Goal: Task Accomplishment & Management: Complete application form

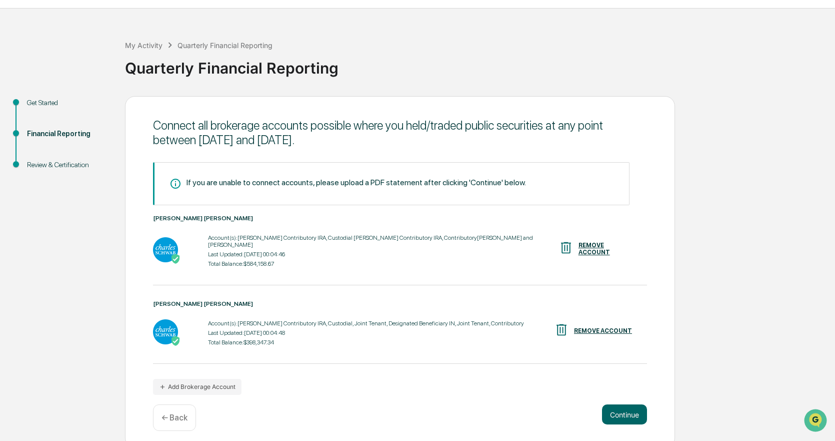
click at [169, 404] on div "← Back" at bounding box center [174, 417] width 43 height 27
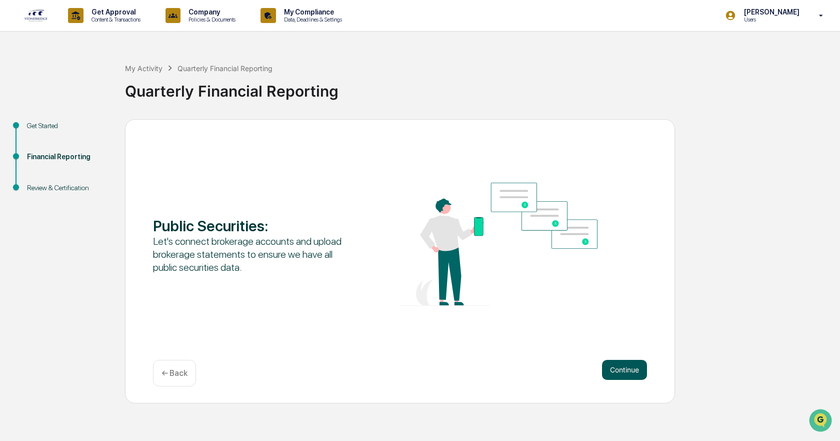
click at [623, 364] on button "Continue" at bounding box center [624, 370] width 45 height 20
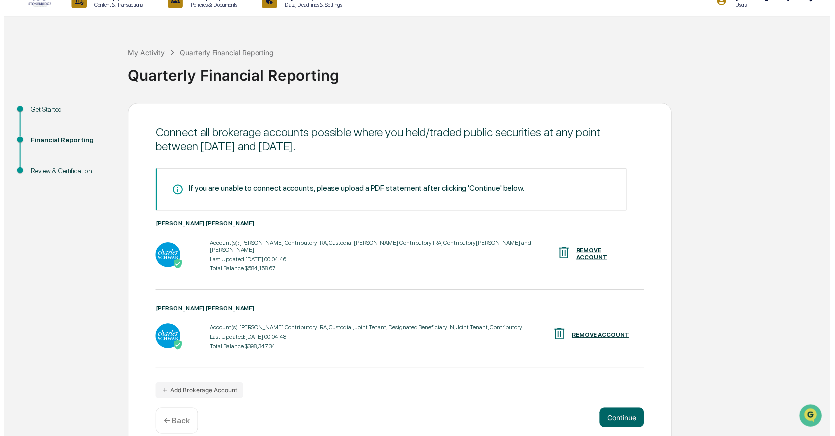
scroll to position [23, 0]
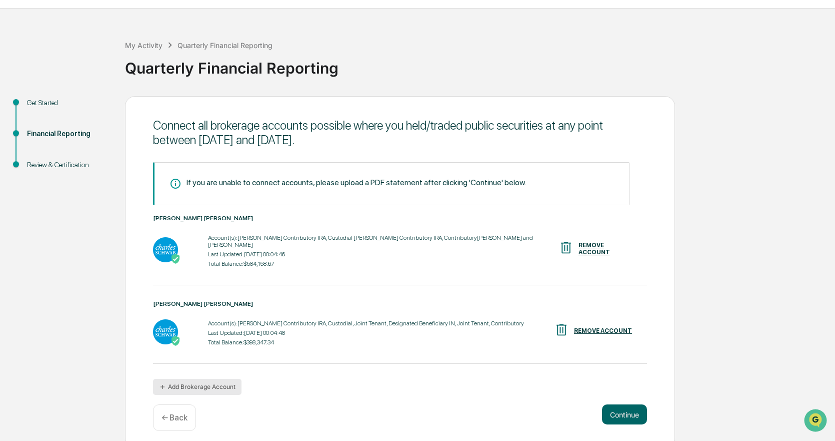
click at [209, 379] on button "Add Brokerage Account" at bounding box center [197, 387] width 89 height 16
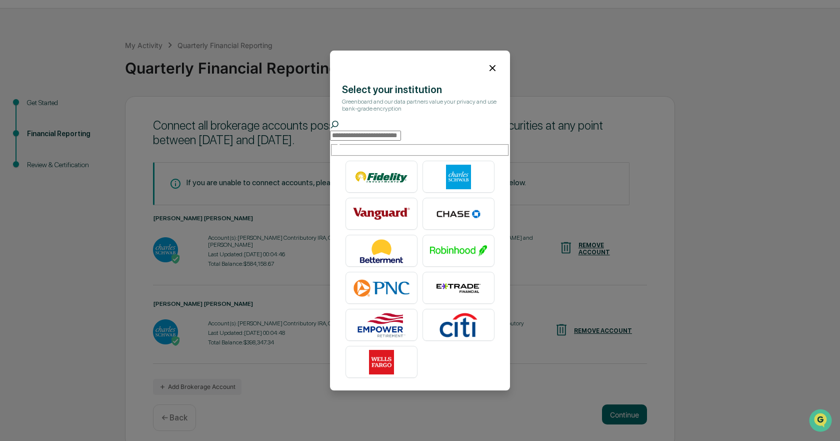
click at [487, 68] on icon at bounding box center [492, 68] width 11 height 11
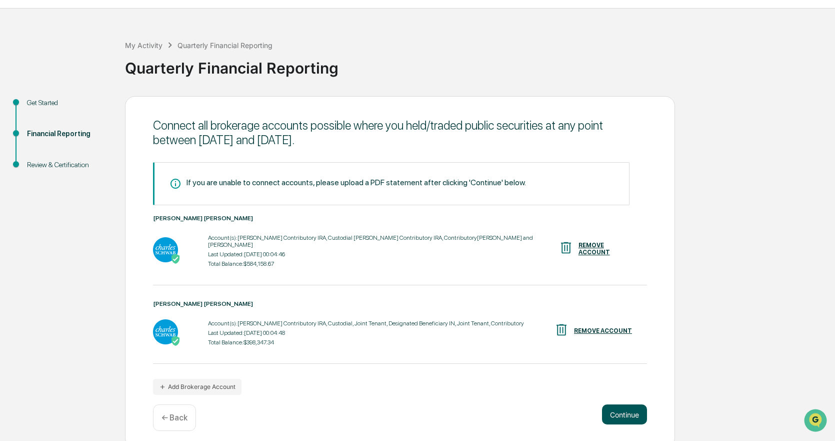
click at [631, 408] on button "Continue" at bounding box center [624, 414] width 45 height 20
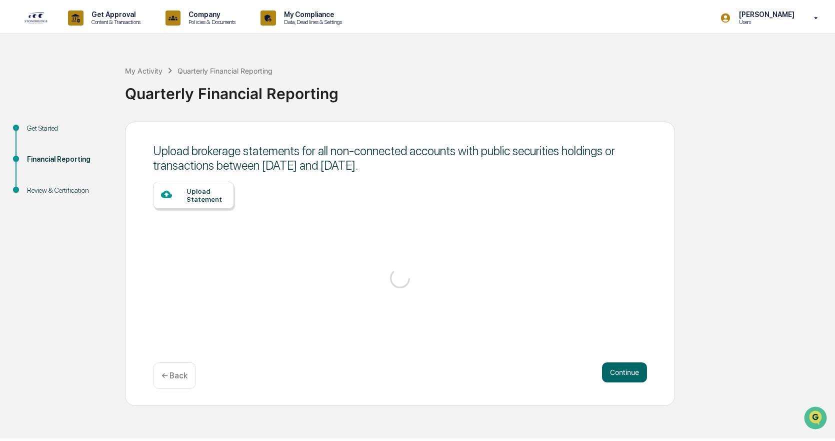
scroll to position [0, 0]
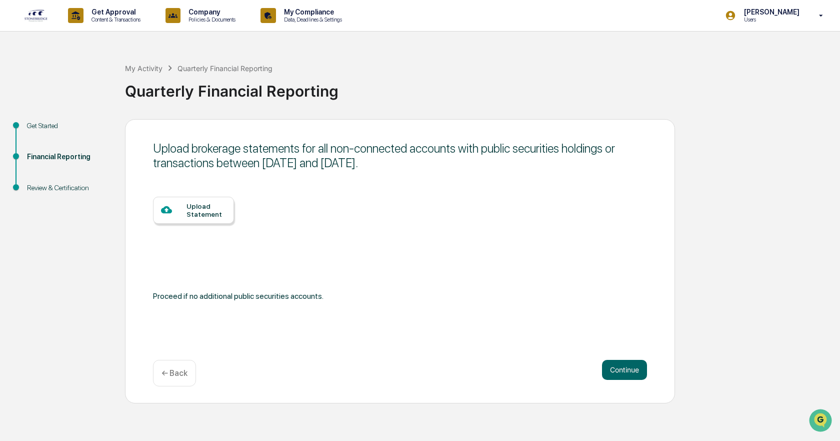
click at [211, 205] on div "Upload Statement" at bounding box center [207, 210] width 40 height 16
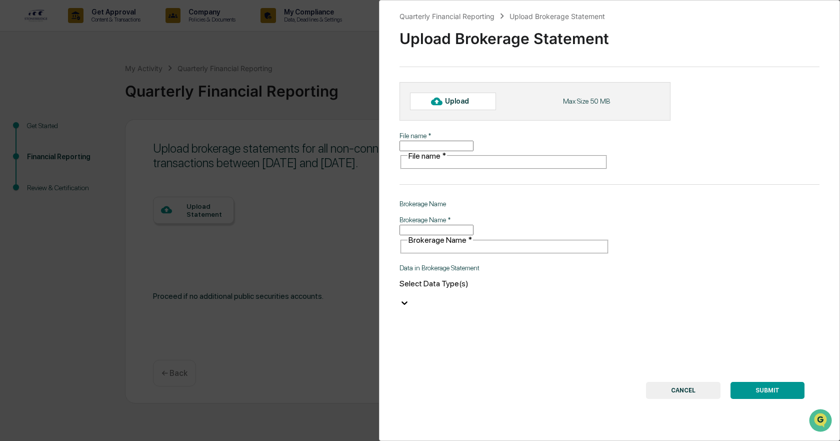
click at [474, 146] on input "File name   *" at bounding box center [437, 146] width 74 height 11
type input "**********"
type input "*******"
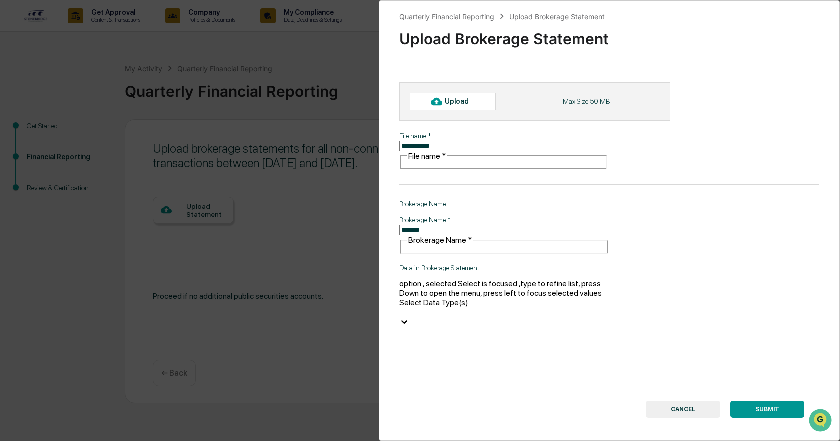
click at [517, 307] on div at bounding box center [505, 312] width 210 height 10
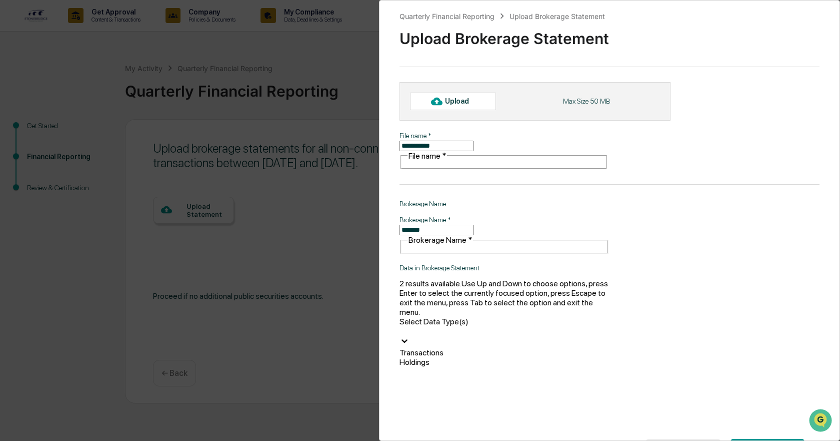
click at [478, 357] on div "Holdings" at bounding box center [505, 362] width 210 height 10
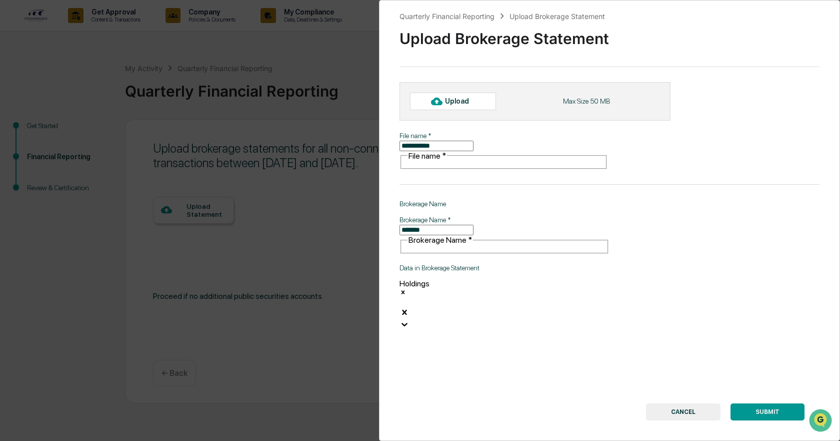
click at [462, 102] on div "Upload" at bounding box center [461, 101] width 33 height 8
type input "**********"
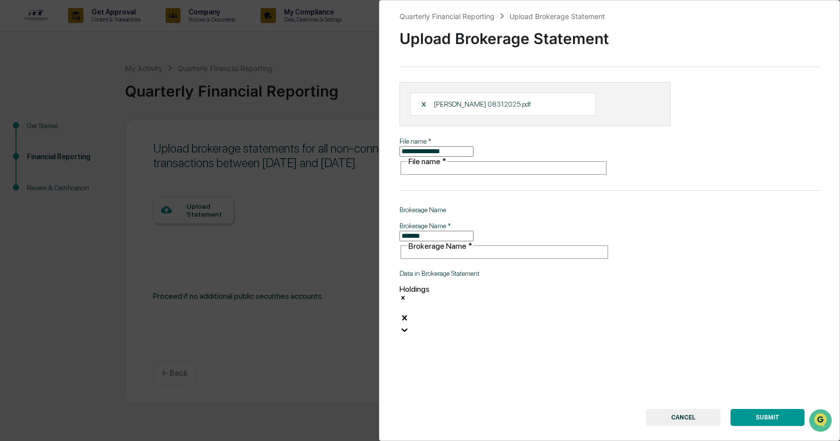
click at [780, 409] on button "SUBMIT" at bounding box center [768, 417] width 74 height 17
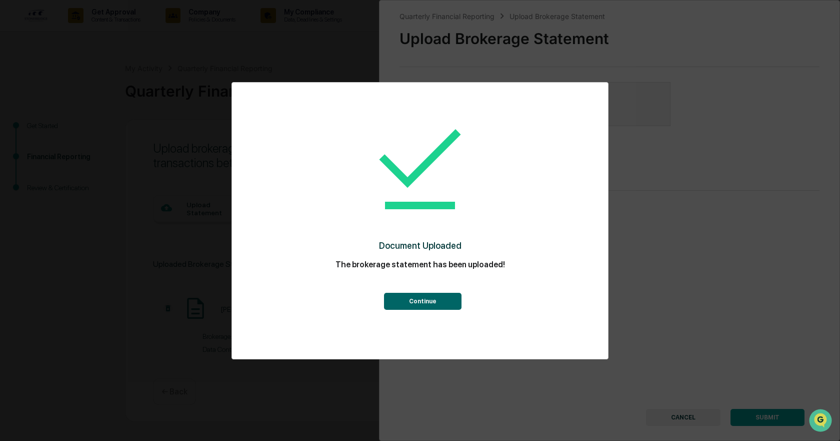
click at [417, 302] on button "Continue" at bounding box center [423, 301] width 78 height 17
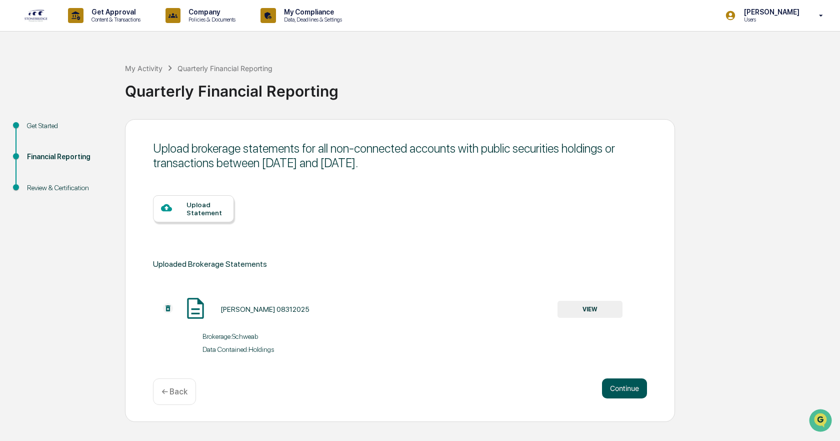
click at [635, 391] on button "Continue" at bounding box center [624, 388] width 45 height 20
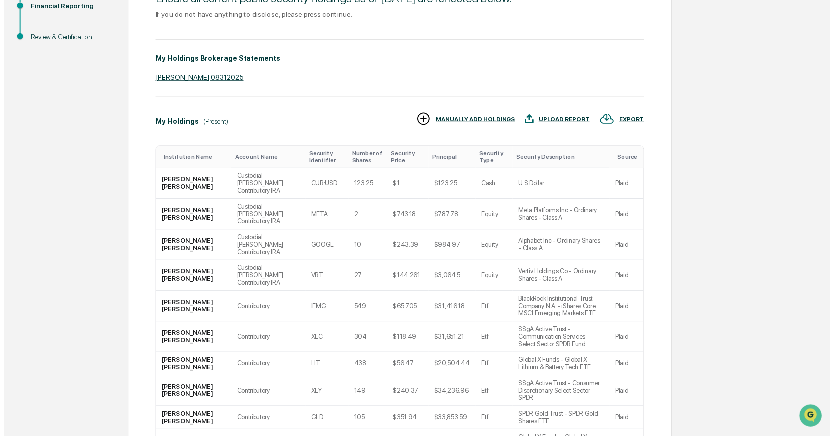
scroll to position [200, 0]
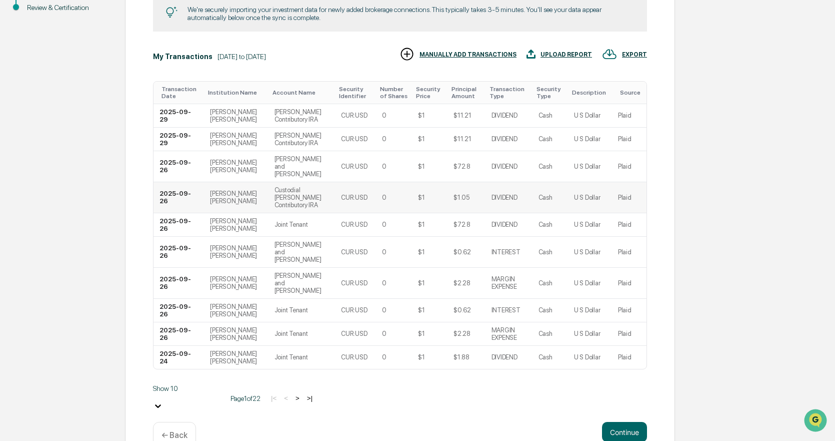
scroll to position [0, 0]
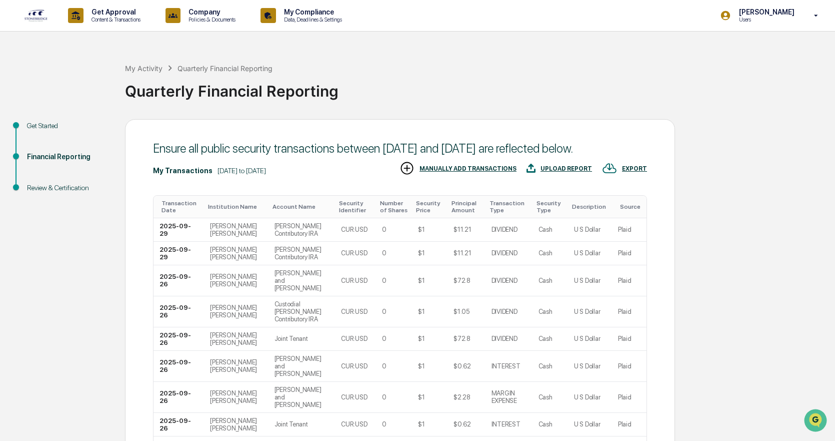
click at [620, 381] on div "Ensure all public security transactions between July 1, 2025 and September 30, …" at bounding box center [400, 349] width 550 height 461
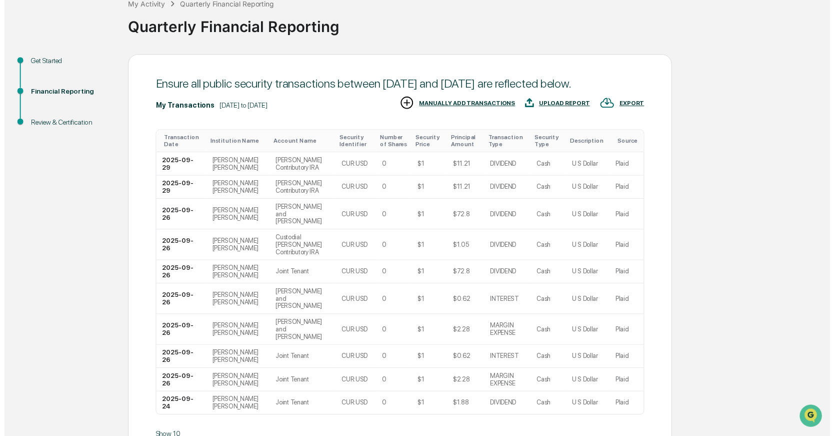
scroll to position [114, 0]
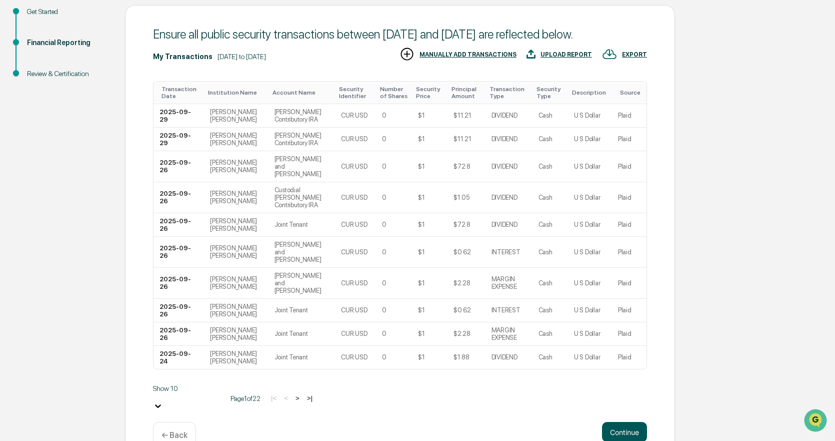
click at [631, 422] on button "Continue" at bounding box center [624, 432] width 45 height 20
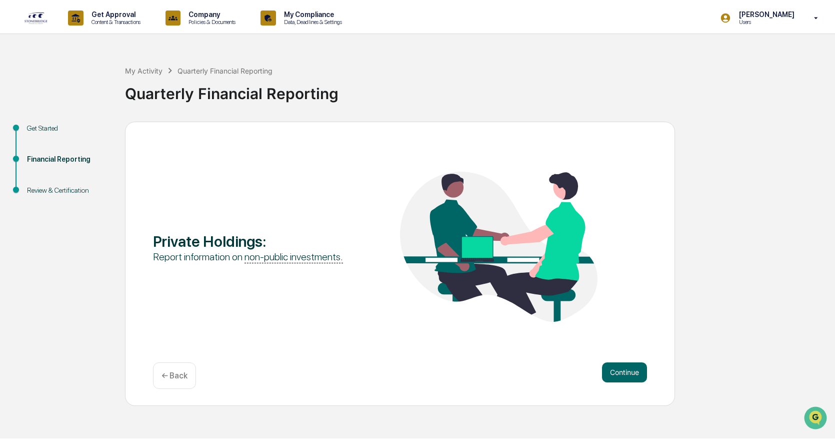
scroll to position [0, 0]
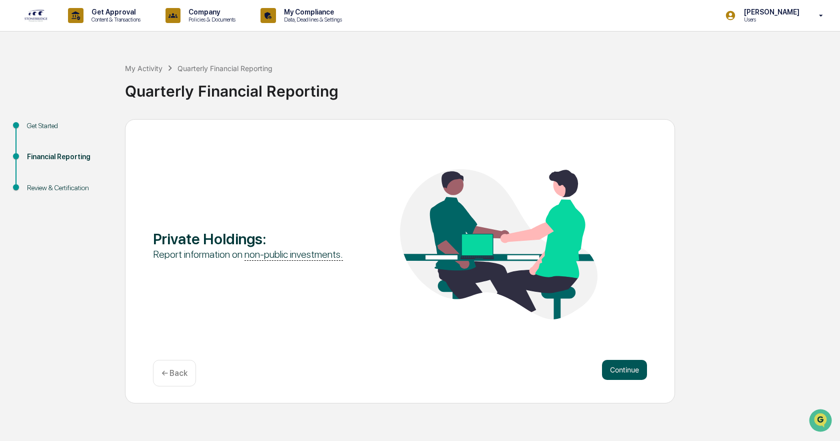
click at [621, 368] on button "Continue" at bounding box center [624, 370] width 45 height 20
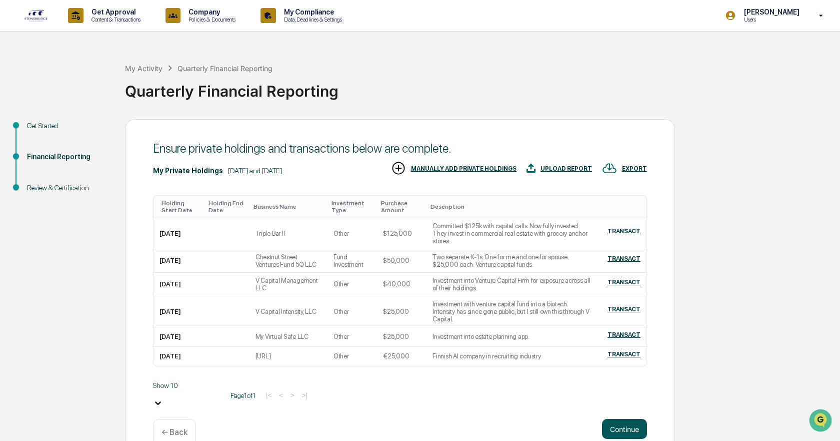
click at [604, 419] on button "Continue" at bounding box center [624, 429] width 45 height 20
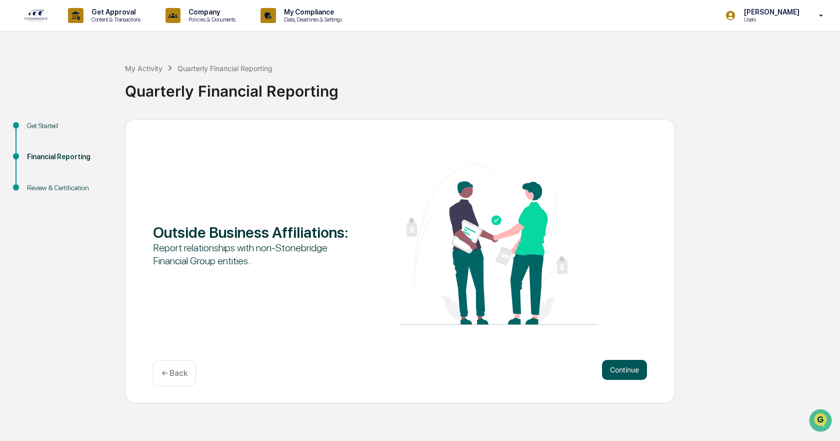
click at [628, 370] on button "Continue" at bounding box center [624, 370] width 45 height 20
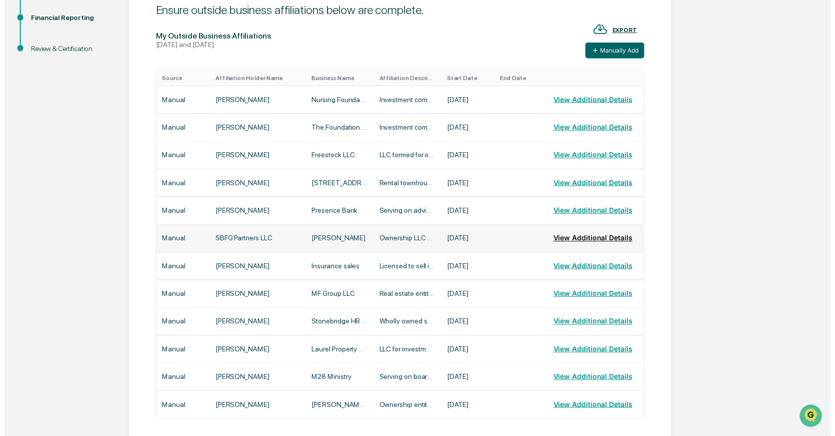
scroll to position [210, 0]
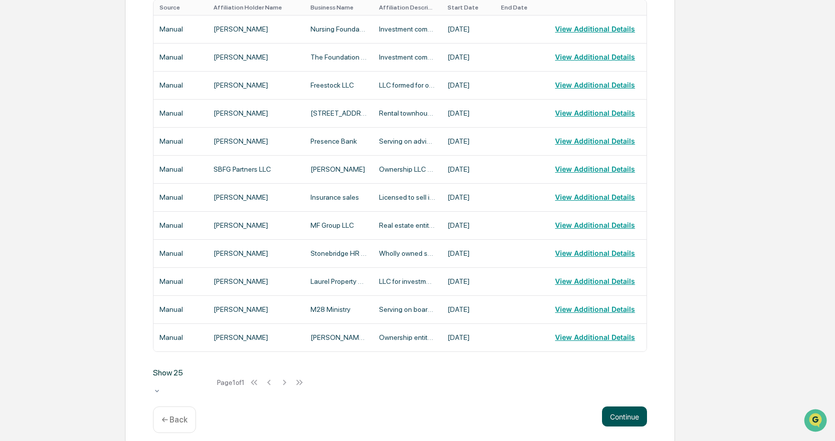
click at [622, 406] on button "Continue" at bounding box center [624, 416] width 45 height 20
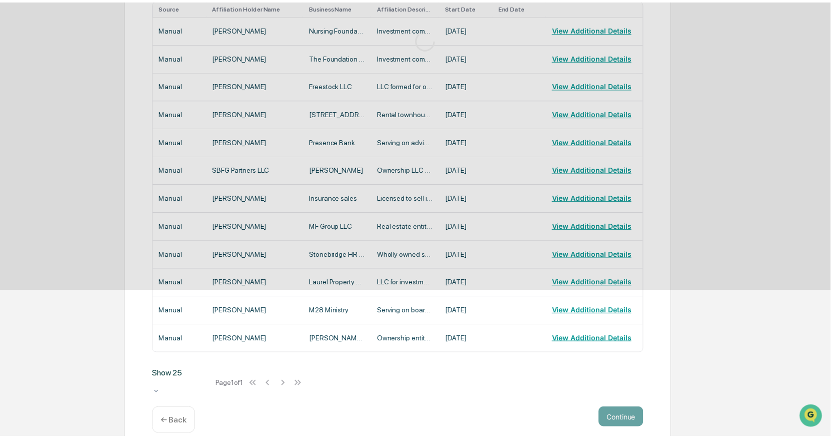
scroll to position [0, 0]
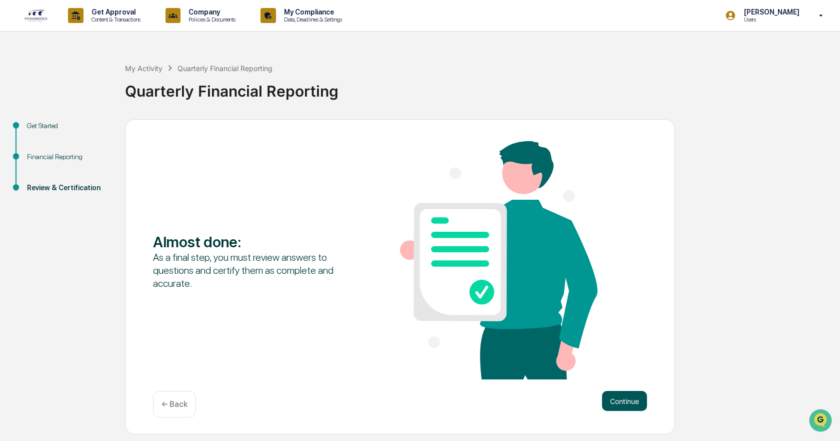
click at [631, 401] on button "Continue" at bounding box center [624, 401] width 45 height 20
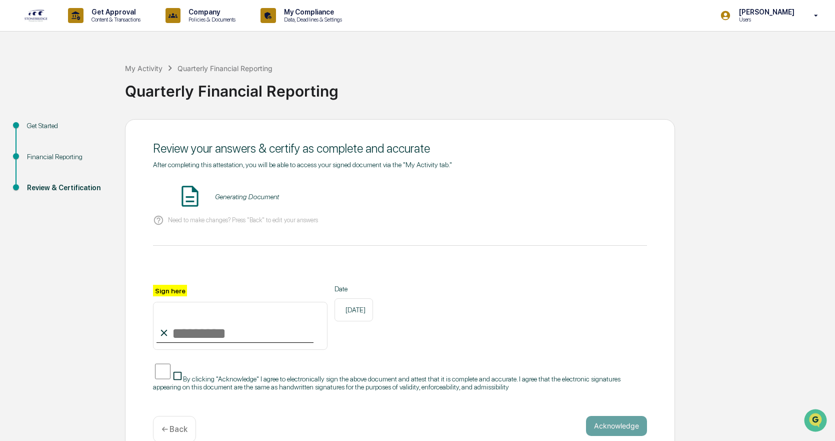
click at [210, 336] on input "Sign here" at bounding box center [240, 326] width 175 height 48
type input "**********"
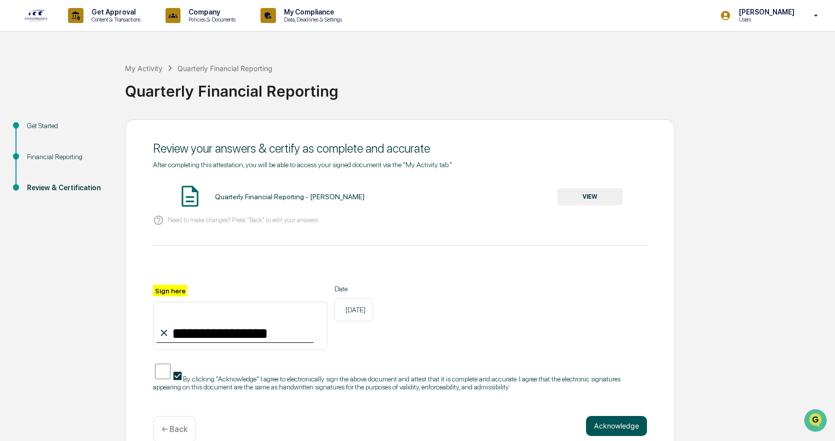
click at [611, 420] on button "Acknowledge" at bounding box center [616, 426] width 61 height 20
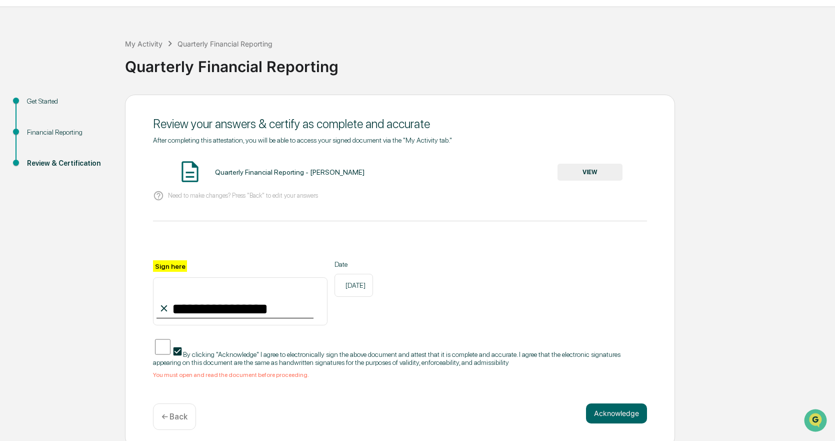
click at [357, 364] on div "**********" at bounding box center [400, 319] width 494 height 118
click at [597, 171] on button "VIEW" at bounding box center [590, 172] width 65 height 17
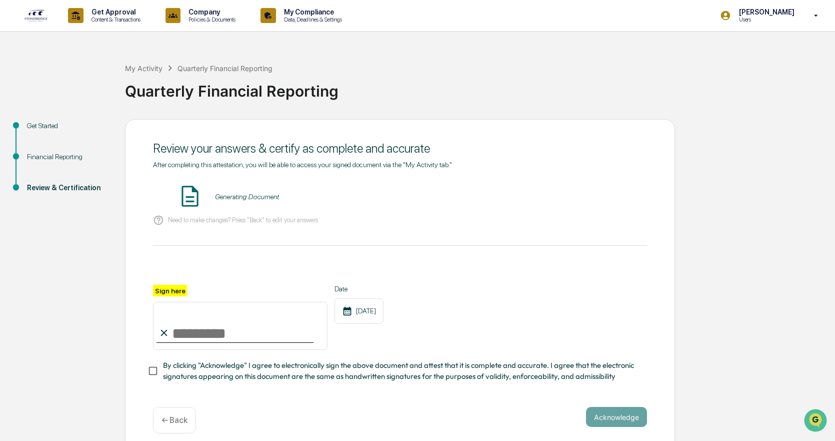
click at [208, 344] on input "Sign here" at bounding box center [240, 326] width 175 height 48
type input "**********"
click at [604, 411] on button "Acknowledge" at bounding box center [616, 417] width 61 height 20
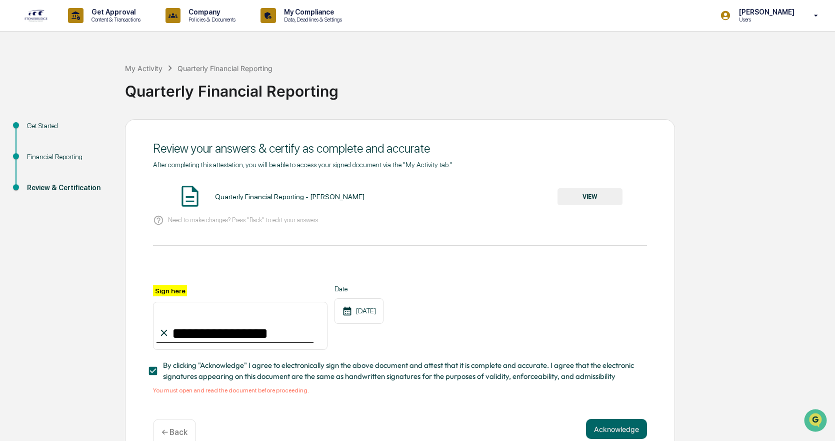
click at [586, 199] on button "VIEW" at bounding box center [590, 196] width 65 height 17
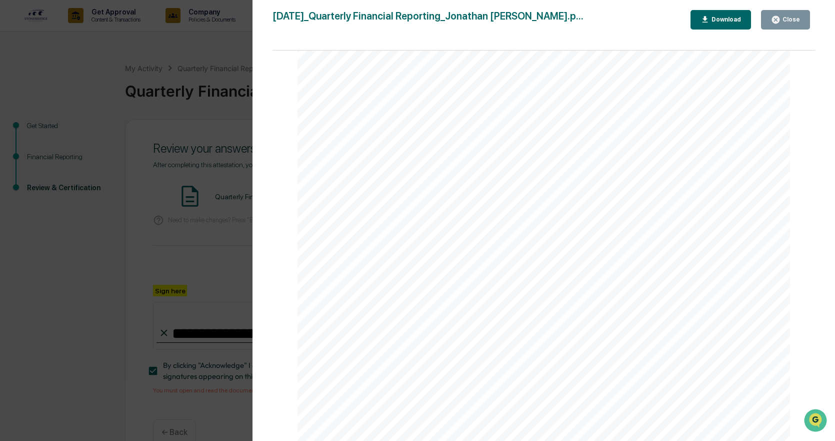
scroll to position [13840, 0]
